Goal: Navigation & Orientation: Find specific page/section

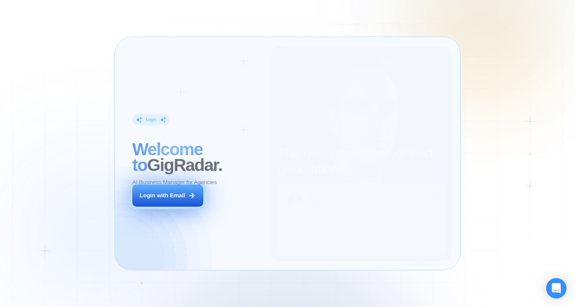
click at [192, 199] on button "Login with Email" at bounding box center [167, 196] width 71 height 22
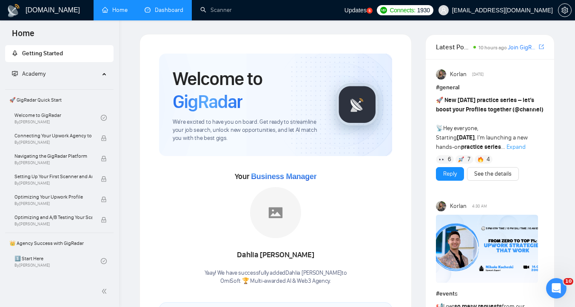
click at [158, 20] on li "Dashboard" at bounding box center [164, 10] width 56 height 20
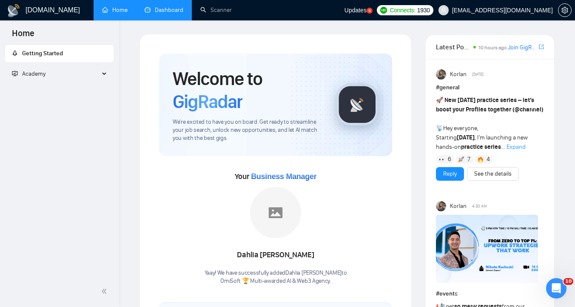
click at [170, 14] on link "Dashboard" at bounding box center [164, 9] width 39 height 7
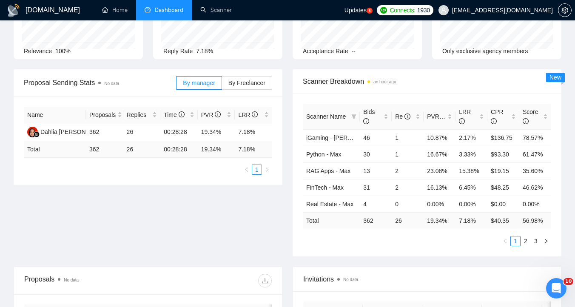
scroll to position [78, 0]
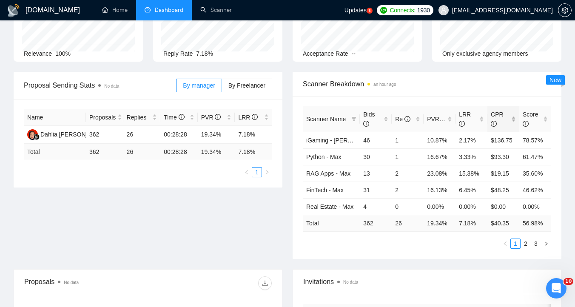
click at [508, 120] on span "CPR" at bounding box center [500, 119] width 19 height 19
click at [511, 86] on span "Scanner Breakdown an hour ago" at bounding box center [427, 84] width 248 height 11
click at [528, 242] on link "2" at bounding box center [525, 243] width 9 height 9
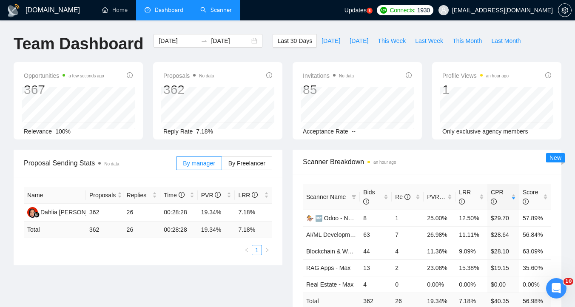
click at [219, 6] on link "Scanner" at bounding box center [215, 9] width 31 height 7
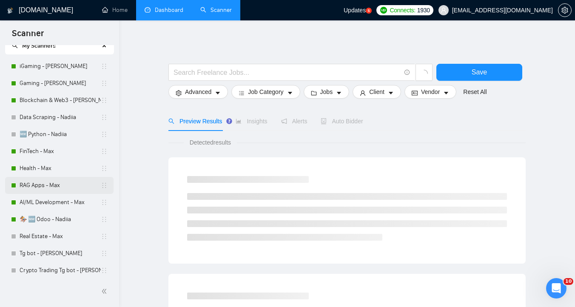
scroll to position [34, 0]
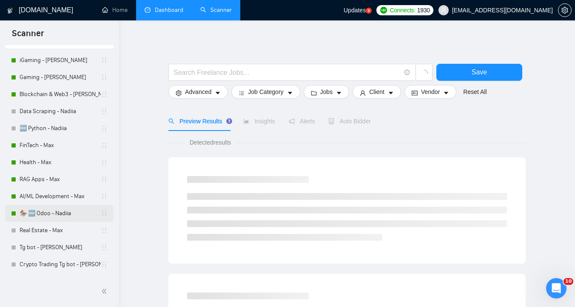
click at [69, 216] on link "🏇 🆕 Odoo - Nadiia" at bounding box center [60, 213] width 81 height 17
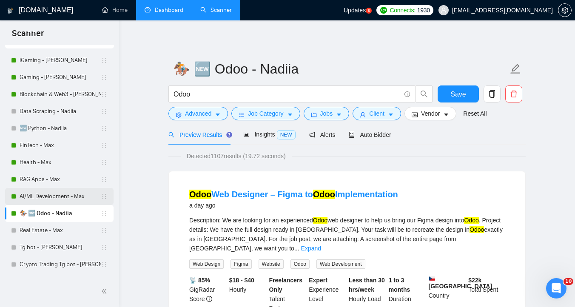
click at [56, 197] on link "AI/ML Development - Max" at bounding box center [60, 196] width 81 height 17
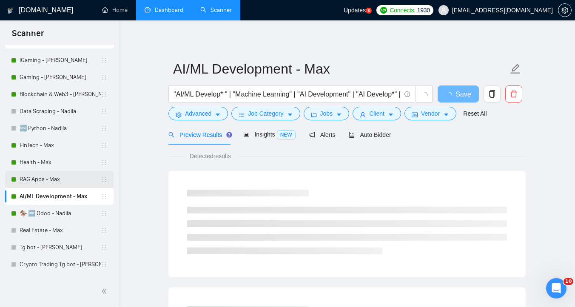
click at [57, 183] on link "RAG Apps - Max" at bounding box center [60, 179] width 81 height 17
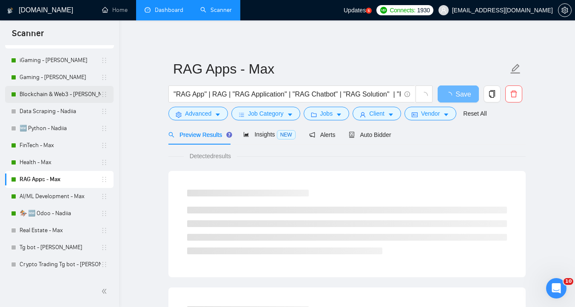
click at [56, 91] on link "Blockchain & Web3 - [PERSON_NAME]" at bounding box center [60, 94] width 81 height 17
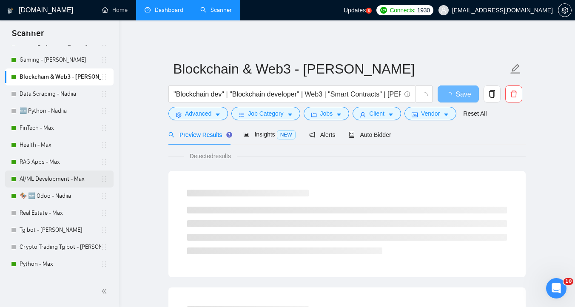
scroll to position [53, 0]
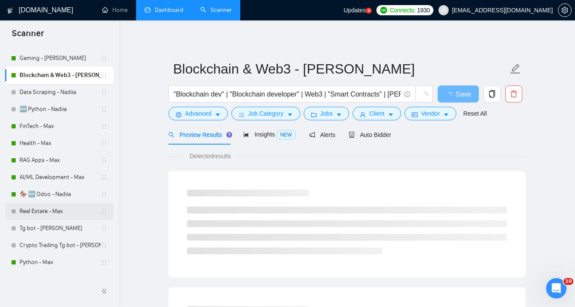
click at [61, 210] on link "Real Estate - Max" at bounding box center [60, 211] width 81 height 17
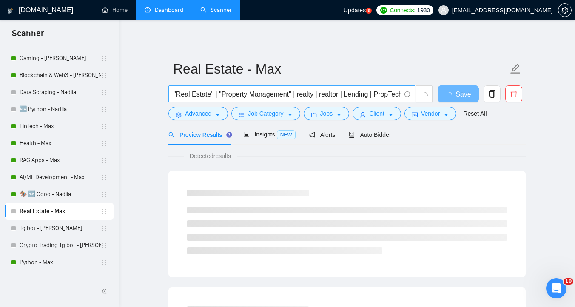
scroll to position [0, 79]
click at [60, 76] on link "Blockchain & Web3 - [PERSON_NAME]" at bounding box center [60, 75] width 81 height 17
